Goal: Find specific page/section: Find specific page/section

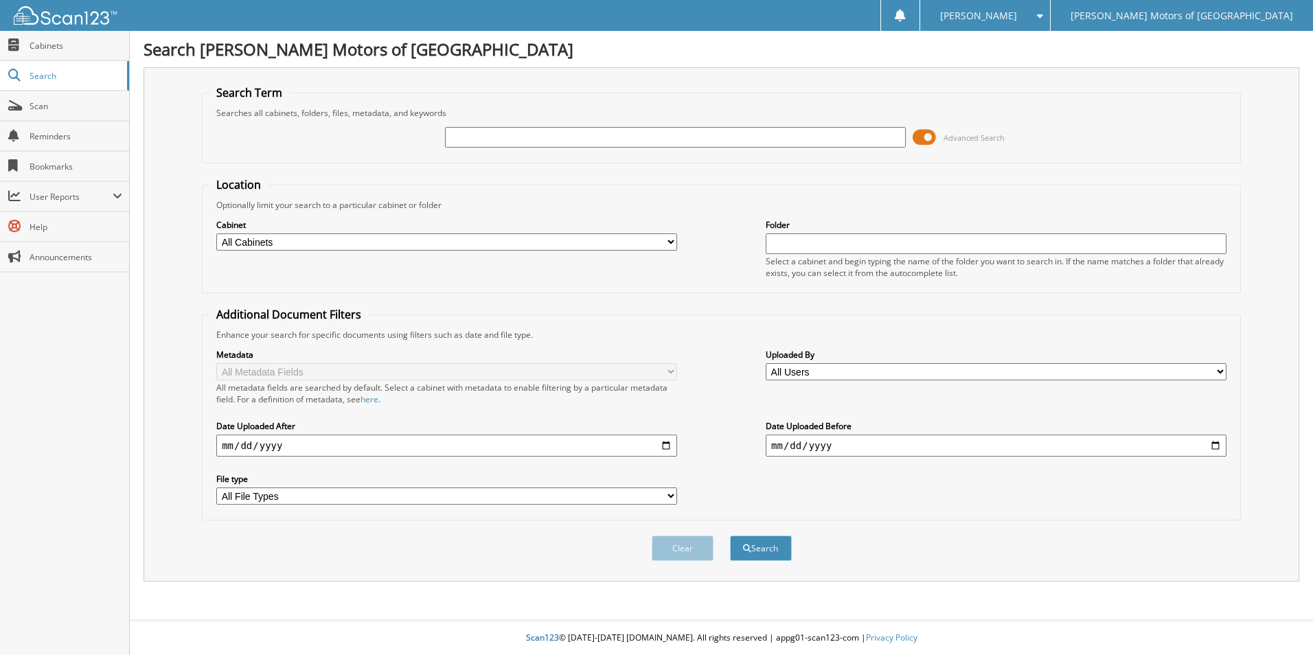
click at [787, 134] on input "text" at bounding box center [675, 137] width 461 height 21
type input "H386688"
click at [730, 536] on button "Search" at bounding box center [761, 548] width 62 height 25
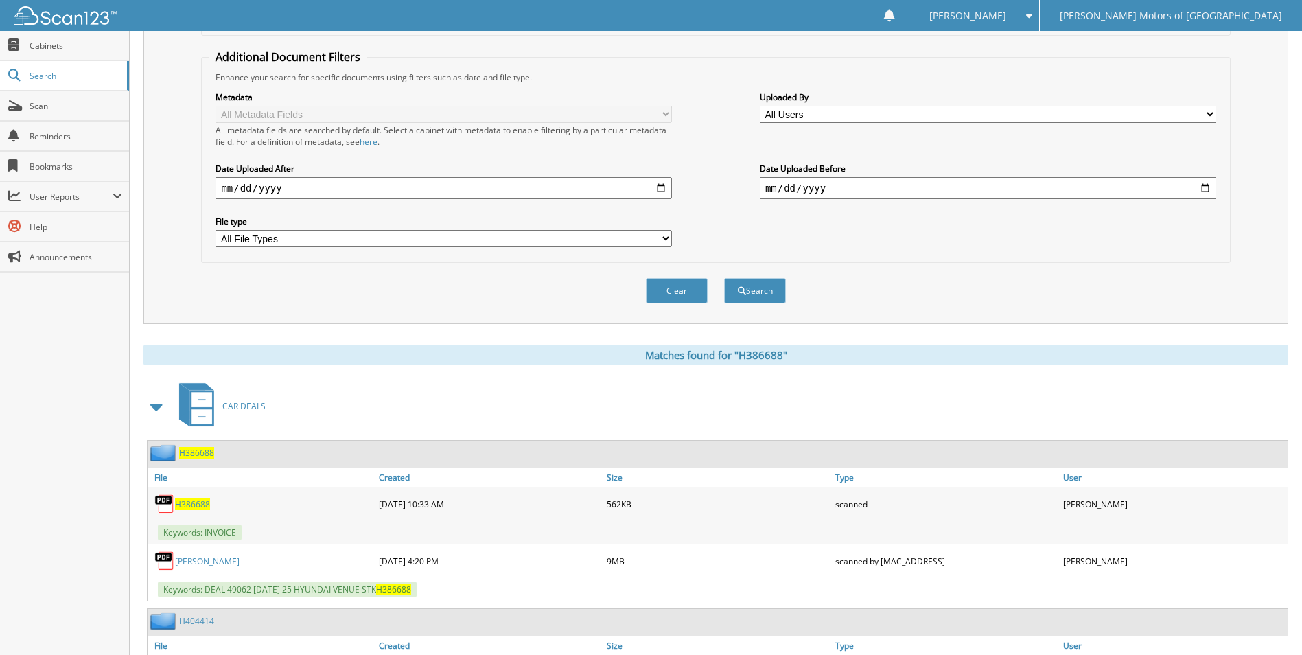
scroll to position [82, 0]
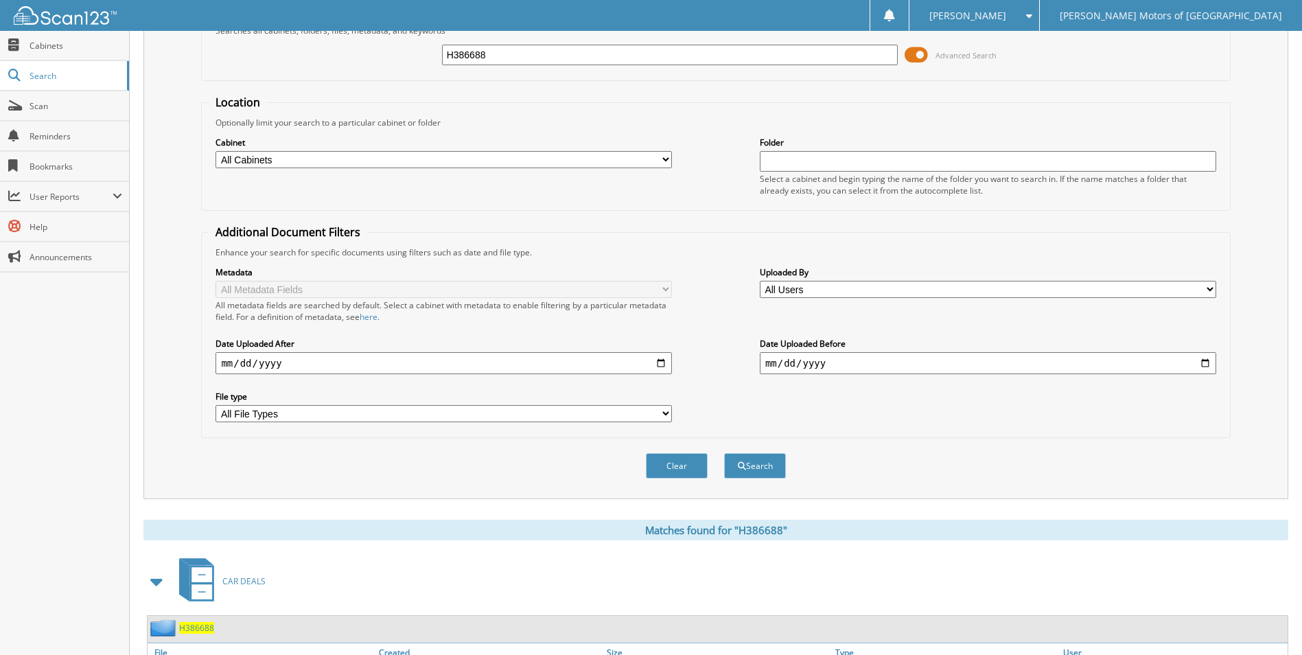
click at [466, 50] on input "H386688" at bounding box center [670, 55] width 457 height 21
type input "H36688"
click at [724, 453] on button "Search" at bounding box center [755, 465] width 62 height 25
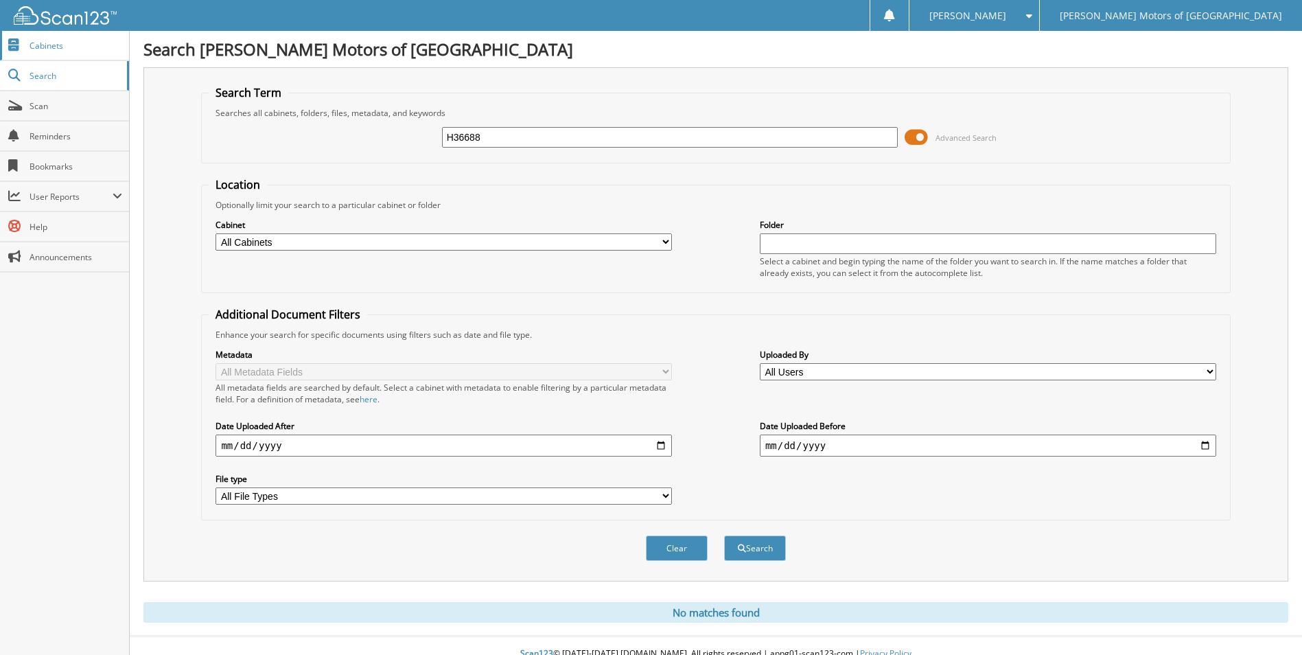
click at [64, 48] on span "Cabinets" at bounding box center [76, 46] width 93 height 12
